Goal: Task Accomplishment & Management: Manage account settings

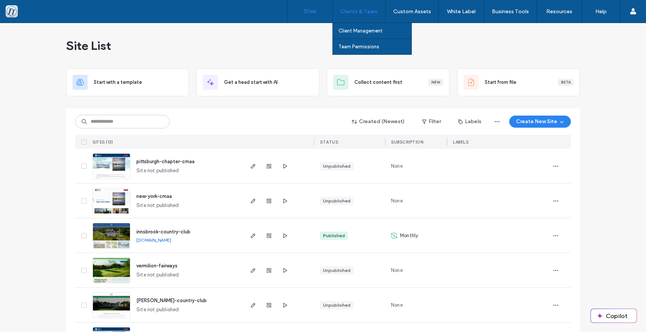
click at [363, 15] on div "Clients & Team" at bounding box center [359, 11] width 53 height 23
click at [355, 31] on label "Client Management" at bounding box center [360, 31] width 44 height 6
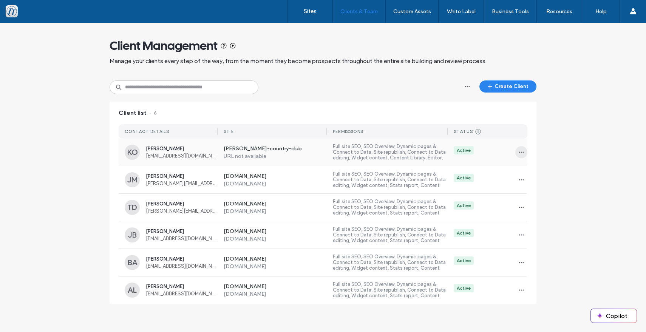
click at [521, 152] on use "button" at bounding box center [521, 152] width 5 height 1
click at [539, 173] on span "Sites & Permissions" at bounding box center [552, 172] width 43 height 8
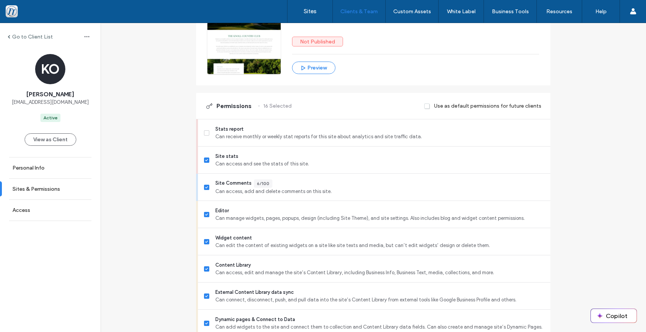
scroll to position [63, 0]
